Goal: Check status: Check status

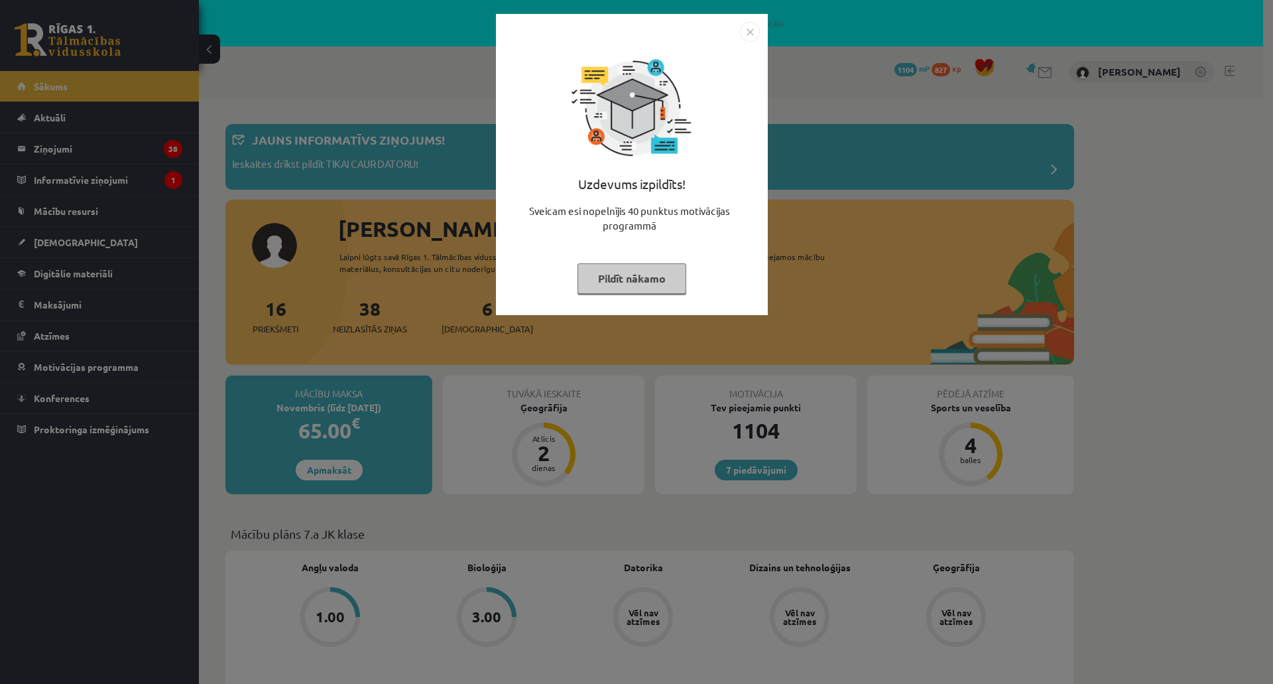
click at [642, 278] on button "Pildīt nākamo" at bounding box center [631, 278] width 109 height 30
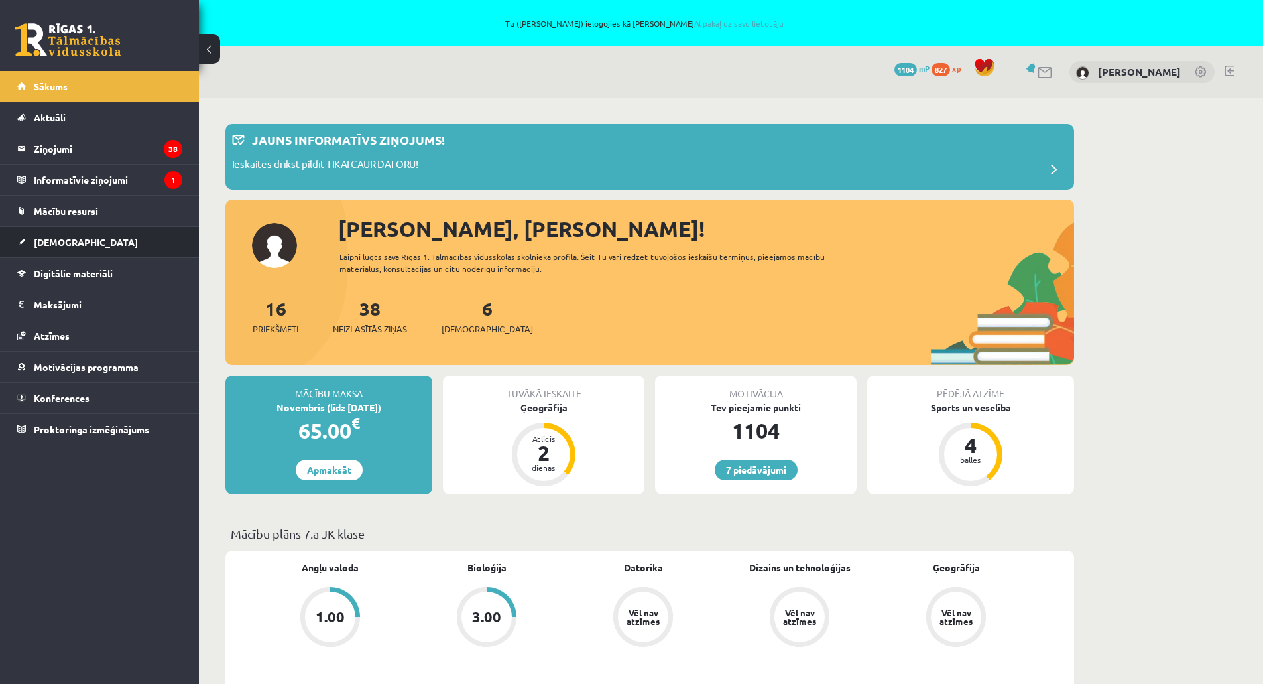
click at [43, 237] on span "[DEMOGRAPHIC_DATA]" at bounding box center [86, 242] width 104 height 12
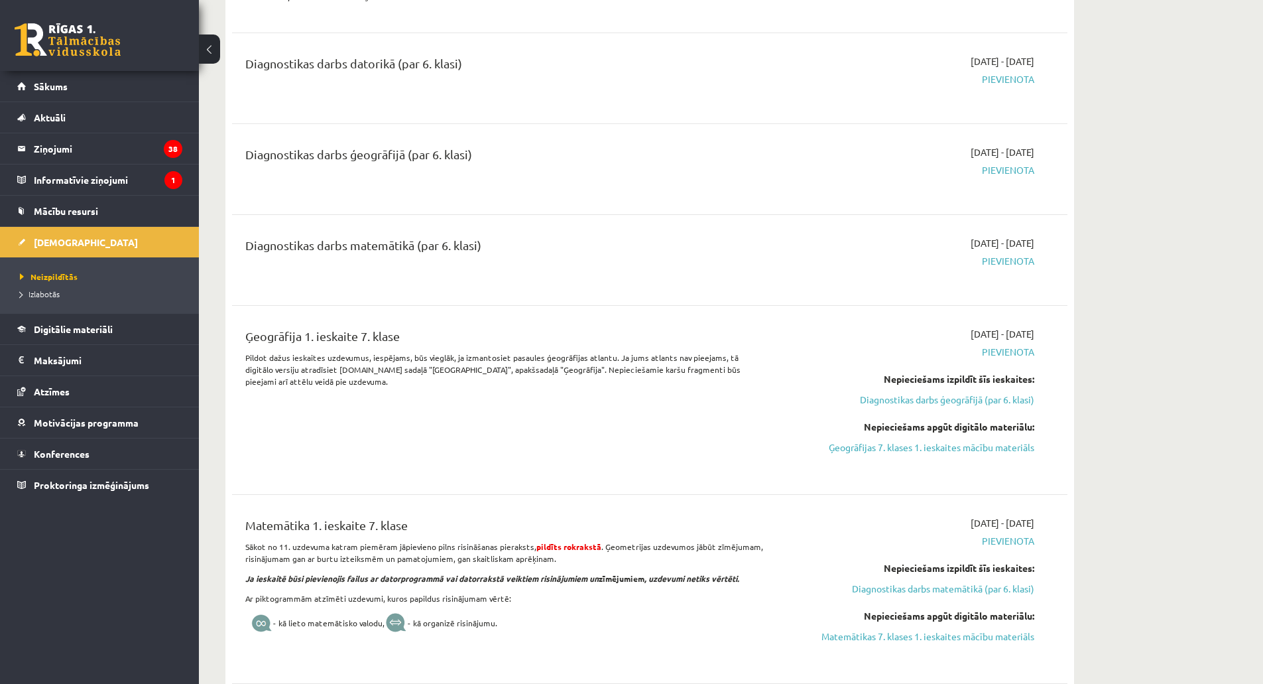
scroll to position [66, 0]
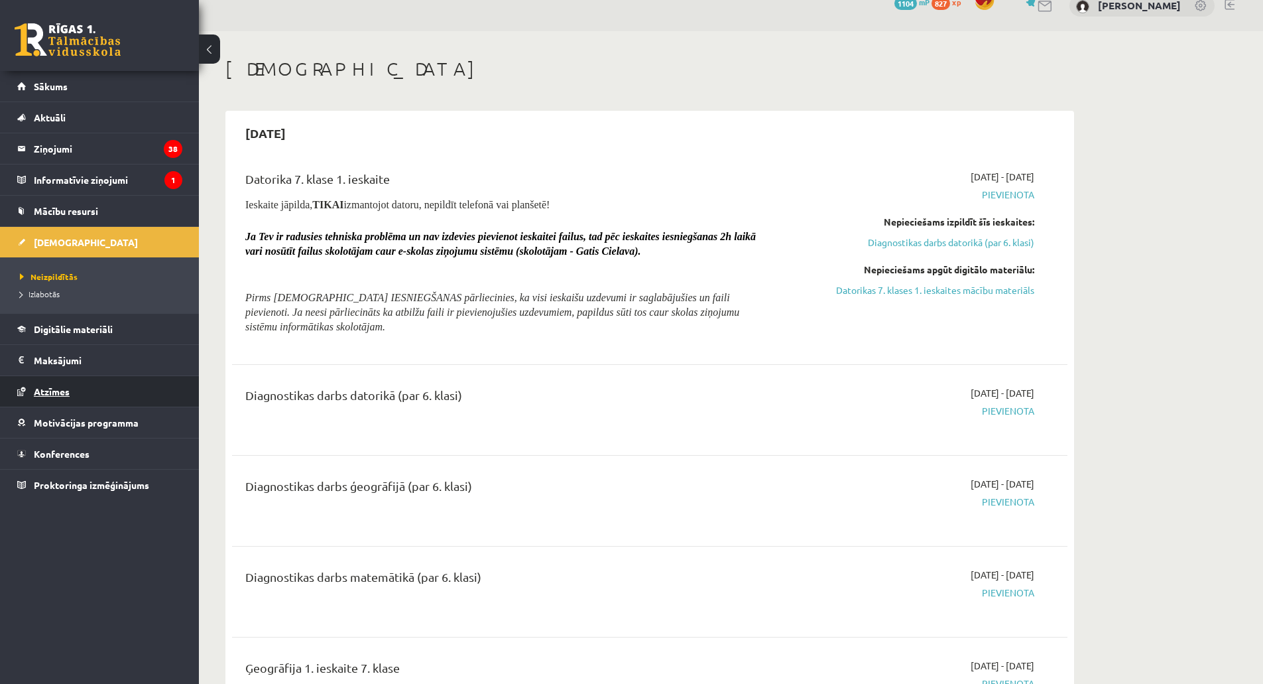
click at [49, 391] on span "Atzīmes" at bounding box center [52, 391] width 36 height 12
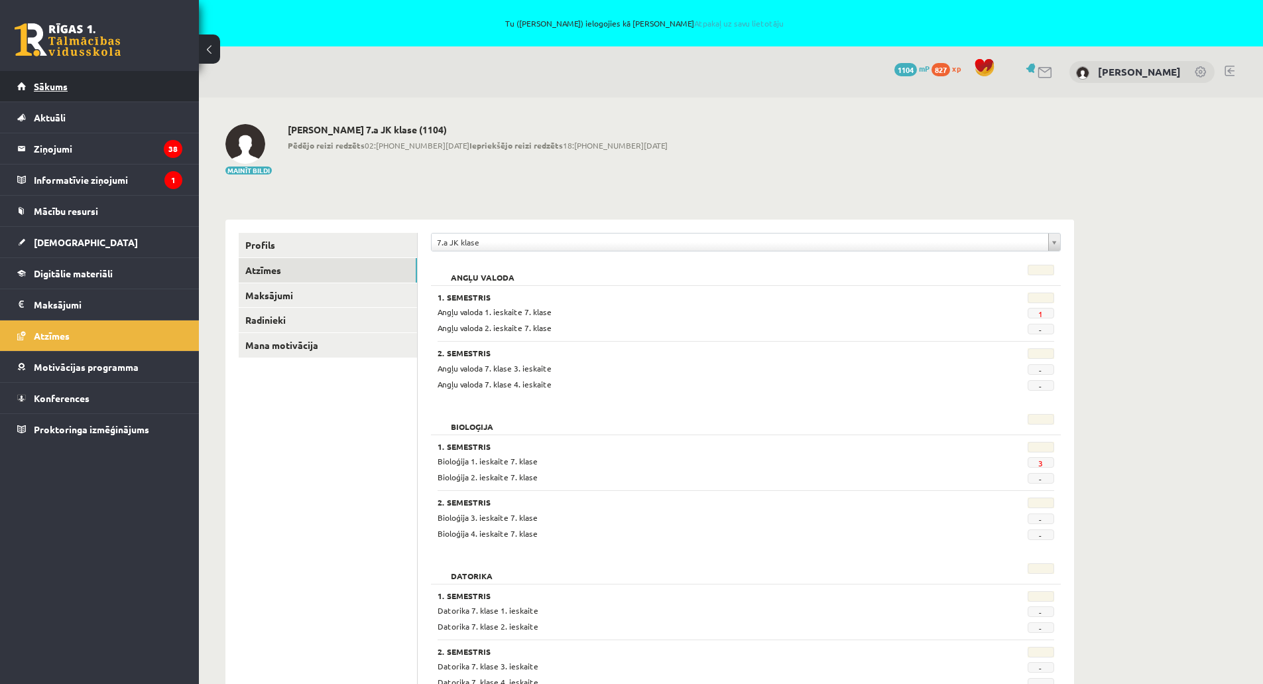
click at [54, 87] on span "Sākums" at bounding box center [51, 86] width 34 height 12
